Goal: Task Accomplishment & Management: Complete application form

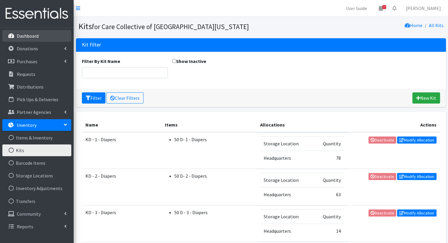
click at [27, 32] on link "Dashboard" at bounding box center [36, 36] width 69 height 12
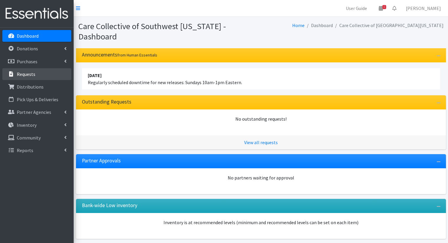
click at [26, 73] on p "Requests" at bounding box center [26, 74] width 19 height 6
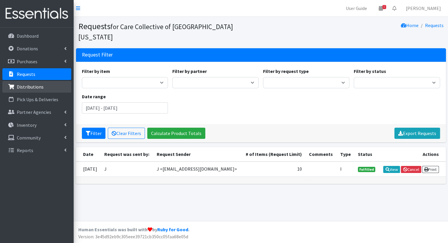
click at [24, 85] on p "Distributions" at bounding box center [30, 87] width 27 height 6
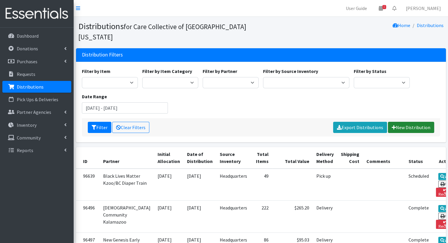
click at [408, 122] on link "New Distribution" at bounding box center [411, 127] width 46 height 11
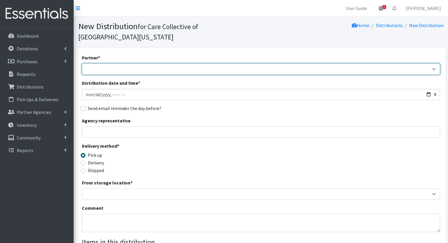
click at [140, 64] on select "African Community Kalamazoo Black Lives Matter Kzoo/BC Diaper Train Cares Sexua…" at bounding box center [261, 69] width 358 height 11
click at [169, 64] on select "African Community Kalamazoo Black Lives Matter Kzoo/BC Diaper Train Cares Sexua…" at bounding box center [261, 69] width 358 height 11
select select "8044"
click at [82, 64] on select "African Community Kalamazoo Black Lives Matter Kzoo/BC Diaper Train Cares Sexua…" at bounding box center [261, 69] width 358 height 11
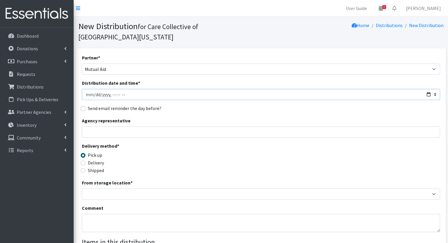
click at [426, 89] on input "Distribution date and time *" at bounding box center [261, 94] width 358 height 11
type input "2025-09-16T12:00"
drag, startPoint x: 234, startPoint y: 92, endPoint x: 231, endPoint y: 93, distance: 3.0
click at [234, 92] on div "Partner * African Community Kalamazoo Black Lives Matter Kzoo/BC Diaper Train C…" at bounding box center [261, 188] width 358 height 268
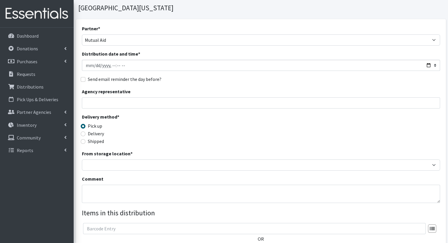
scroll to position [59, 0]
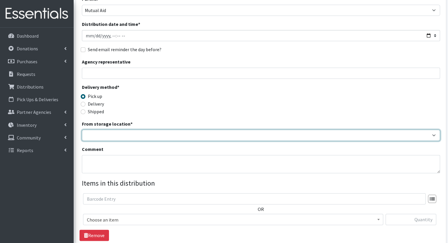
click at [134, 130] on select "Headquarters" at bounding box center [261, 135] width 358 height 11
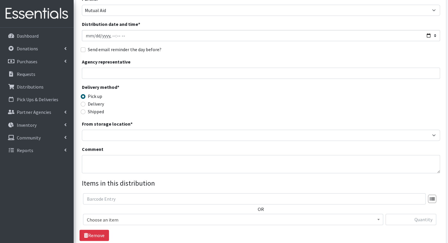
click at [137, 131] on div "Partner * African Community Kalamazoo Black Lives Matter Kzoo/BC Diaper Train C…" at bounding box center [261, 129] width 358 height 268
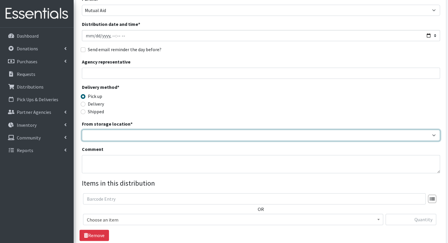
click at [143, 130] on select "Headquarters" at bounding box center [261, 135] width 358 height 11
select select "491"
click at [82, 130] on select "Headquarters" at bounding box center [261, 135] width 358 height 11
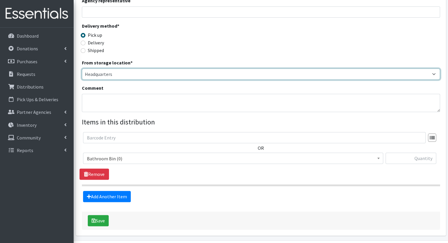
scroll to position [129, 0]
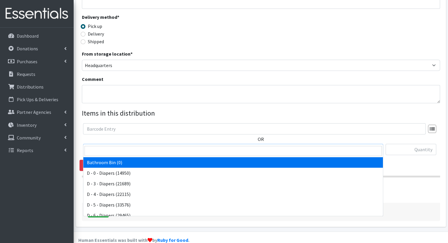
click at [137, 146] on span "Bathroom Bin (0)" at bounding box center [233, 150] width 292 height 8
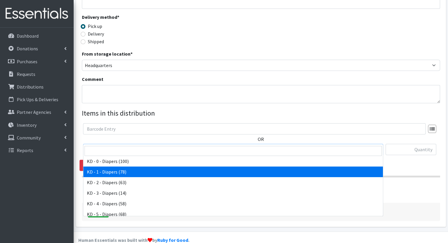
scroll to position [147, 0]
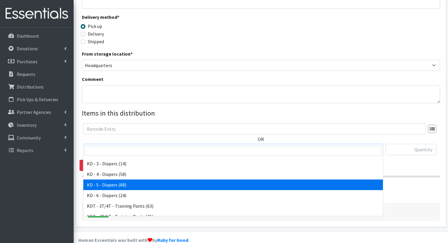
select select "15501"
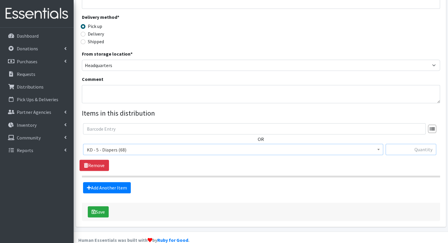
click at [391, 144] on input "text" at bounding box center [410, 149] width 51 height 11
type input "1"
click at [125, 182] on link "Add Another Item" at bounding box center [107, 187] width 48 height 11
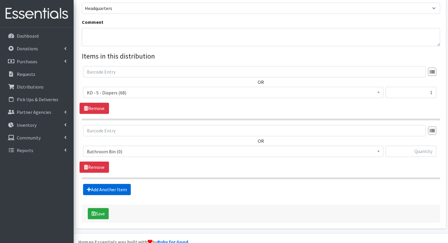
scroll to position [188, 0]
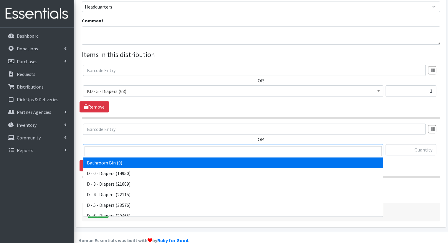
click at [152, 146] on span "Bathroom Bin (0)" at bounding box center [233, 150] width 292 height 8
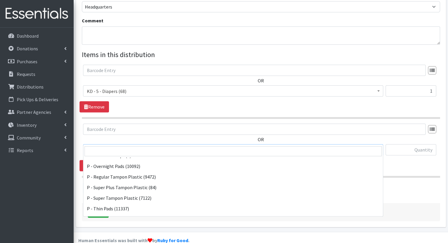
scroll to position [291, 0]
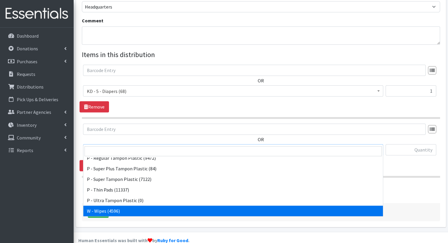
select select "15495"
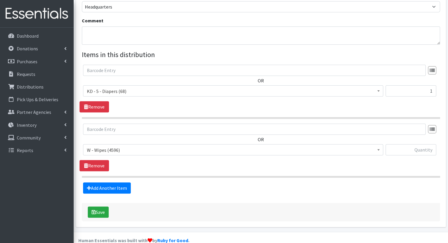
click at [406, 145] on div at bounding box center [410, 152] width 51 height 16
click at [406, 144] on input "text" at bounding box center [410, 149] width 51 height 11
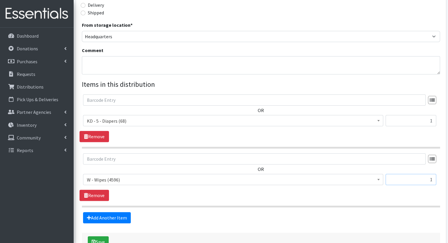
scroll to position [188, 0]
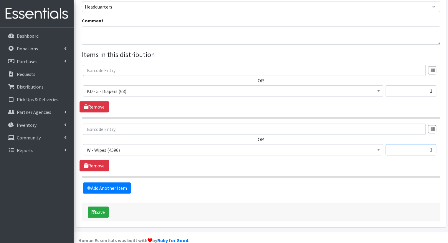
type input "1"
click at [111, 203] on div "Save" at bounding box center [261, 212] width 358 height 18
click at [96, 207] on button "Save" at bounding box center [98, 212] width 21 height 11
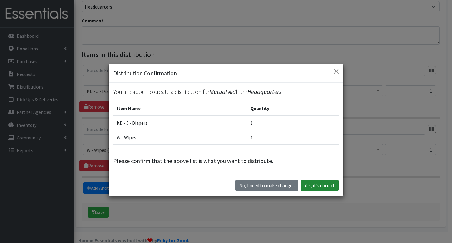
click at [309, 182] on button "Yes, it's correct" at bounding box center [320, 185] width 38 height 11
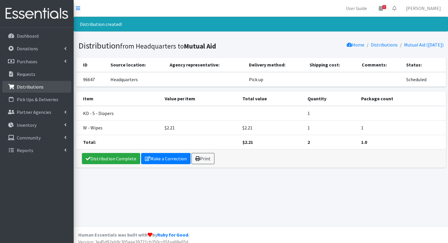
click at [47, 88] on link "Distributions" at bounding box center [36, 87] width 69 height 12
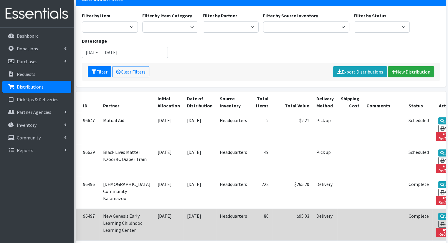
scroll to position [29, 0]
